Goal: Task Accomplishment & Management: Manage account settings

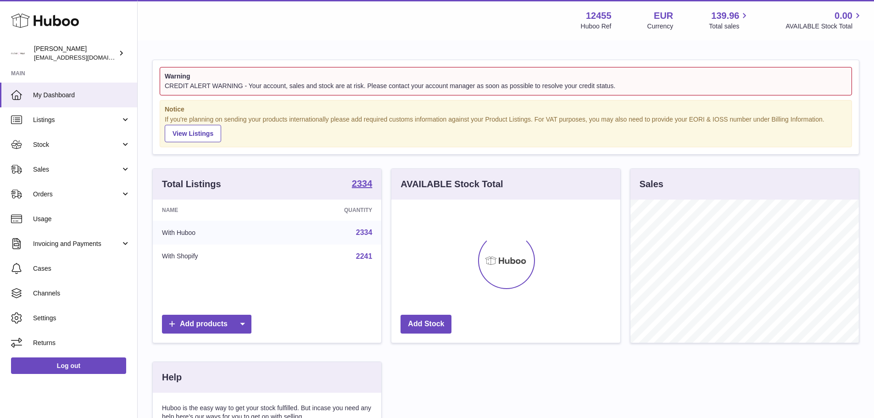
scroll to position [143, 229]
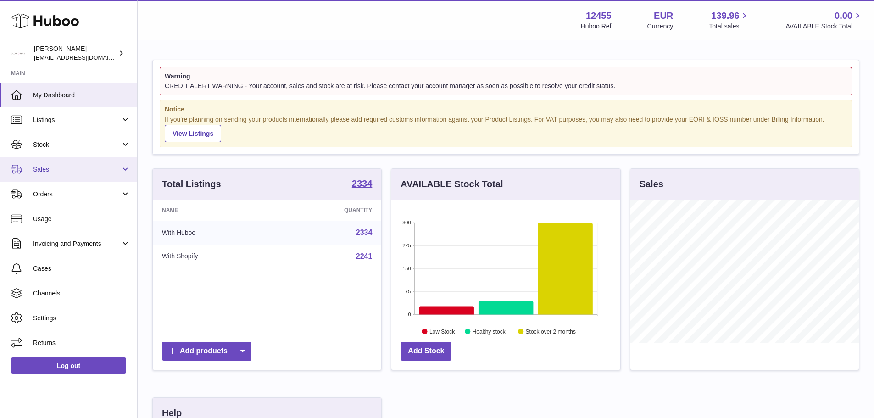
click at [70, 167] on span "Sales" at bounding box center [77, 169] width 88 height 9
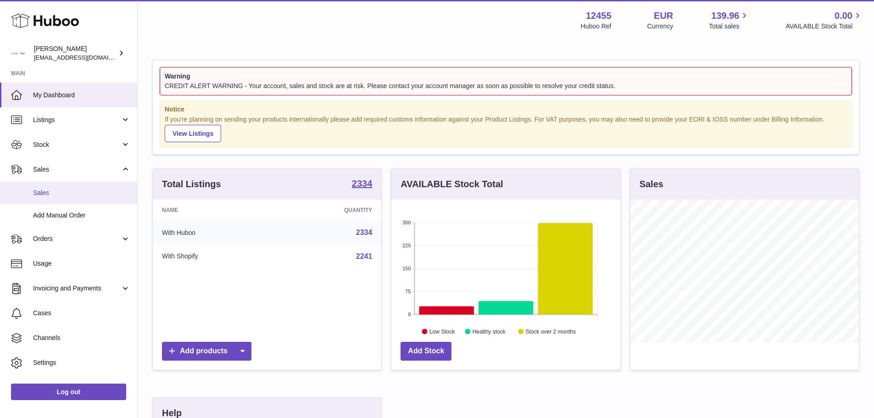
click at [68, 189] on span "Sales" at bounding box center [81, 193] width 97 height 9
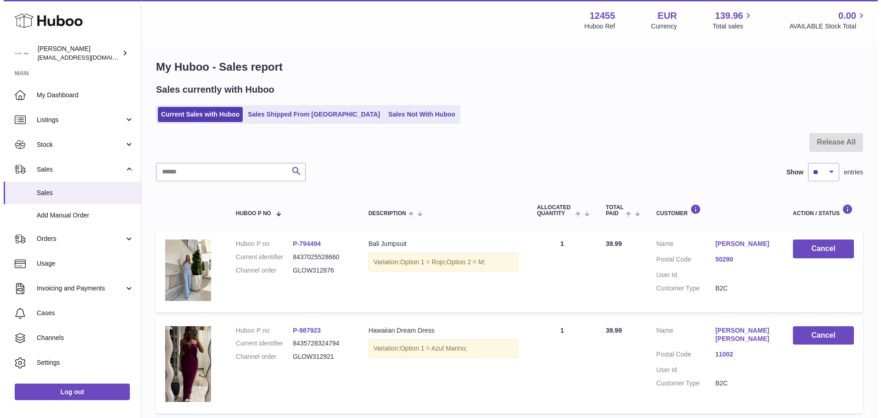
scroll to position [138, 0]
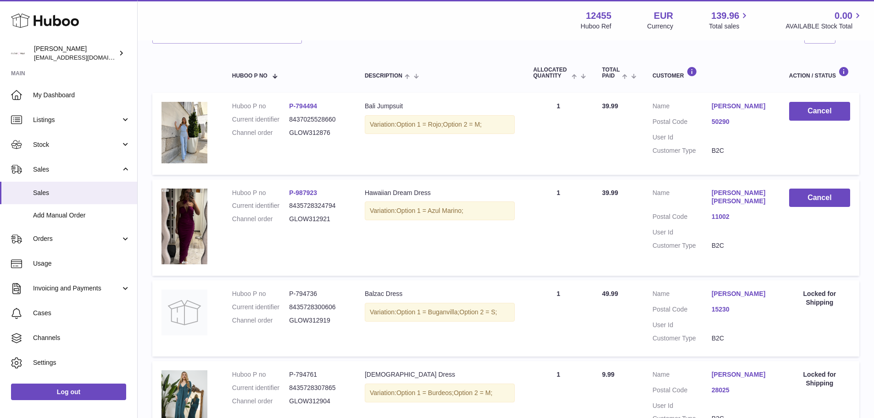
click at [737, 107] on link "marta supervia" at bounding box center [741, 106] width 59 height 9
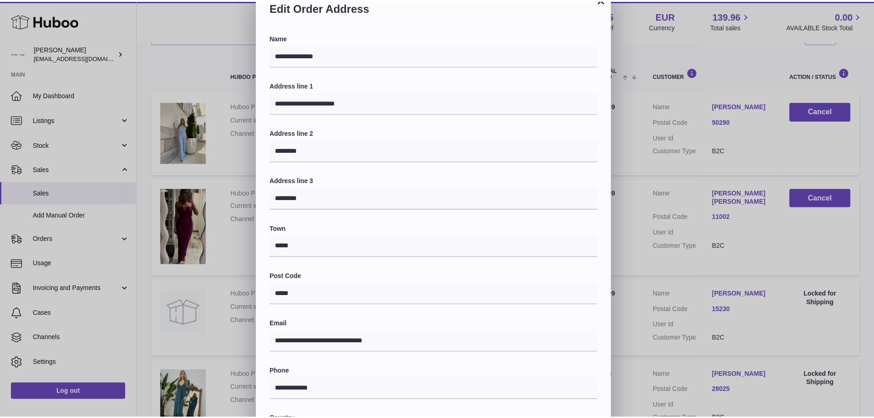
scroll to position [22, 0]
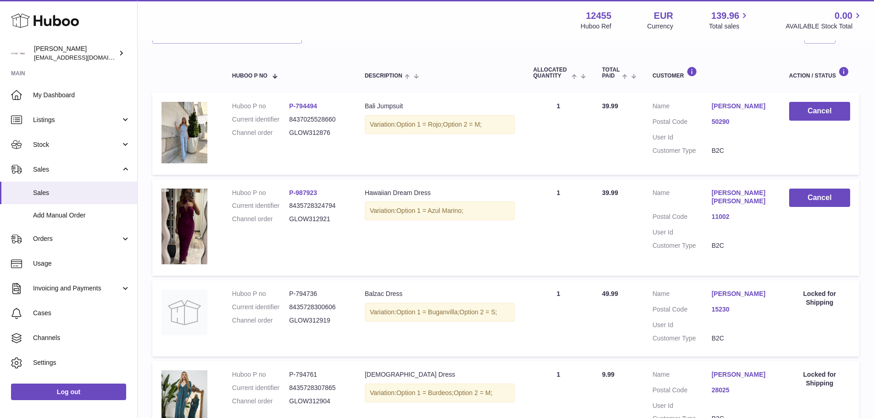
click at [708, 211] on div "**********" at bounding box center [437, 266] width 874 height 551
